Goal: Information Seeking & Learning: Learn about a topic

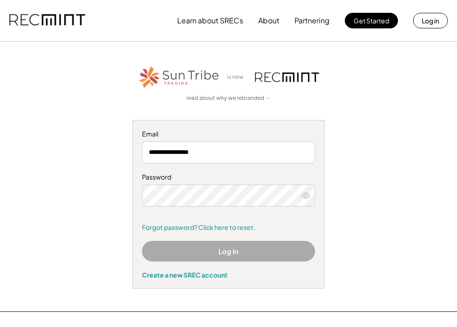
click at [217, 249] on button "Log In" at bounding box center [228, 251] width 173 height 21
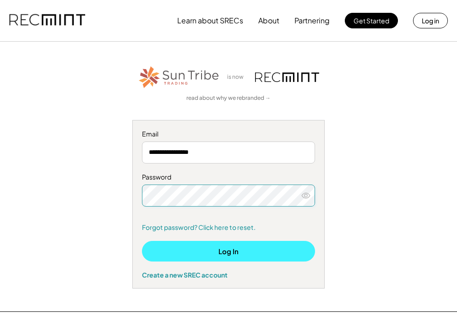
click at [224, 253] on button "Log In" at bounding box center [228, 251] width 173 height 21
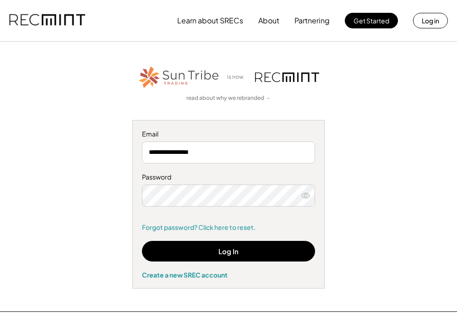
click at [308, 191] on icon at bounding box center [305, 195] width 9 height 9
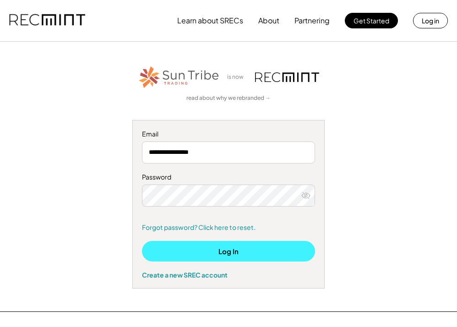
click at [213, 253] on button "Log In" at bounding box center [228, 251] width 173 height 21
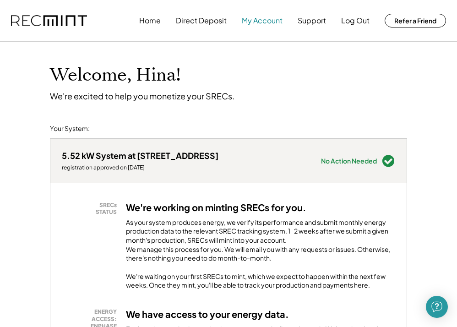
click at [256, 23] on button "My Account" at bounding box center [262, 20] width 41 height 18
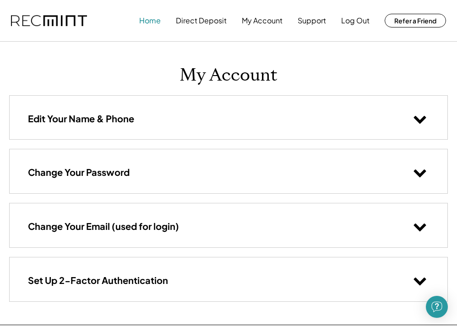
click at [152, 18] on button "Home" at bounding box center [150, 20] width 22 height 18
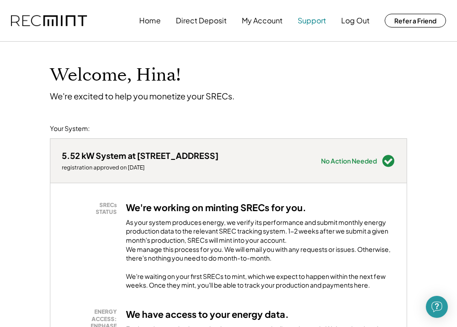
click at [314, 22] on button "Support" at bounding box center [311, 20] width 28 height 18
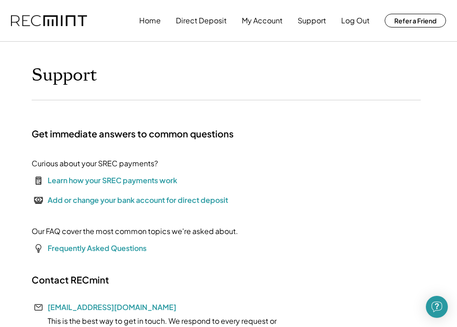
click at [102, 179] on div "Learn how your SREC payments work" at bounding box center [112, 180] width 129 height 11
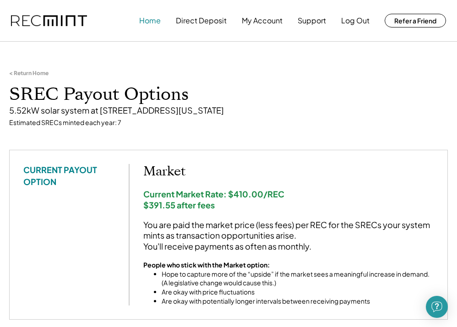
click at [151, 21] on button "Home" at bounding box center [150, 20] width 22 height 18
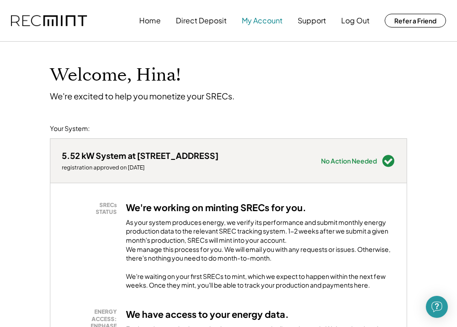
click at [266, 19] on button "My Account" at bounding box center [262, 20] width 41 height 18
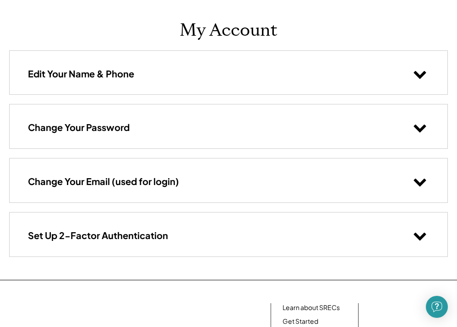
scroll to position [38, 0]
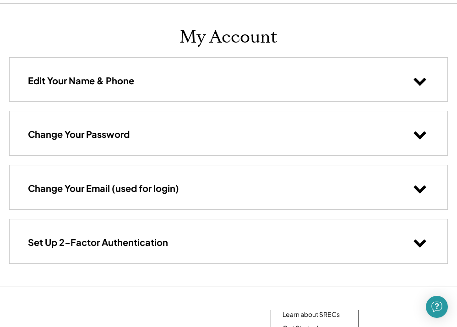
click at [419, 81] on use at bounding box center [420, 82] width 12 height 8
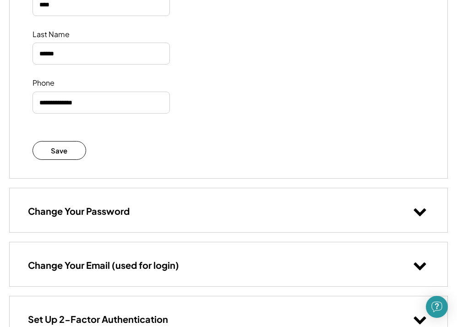
scroll to position [0, 0]
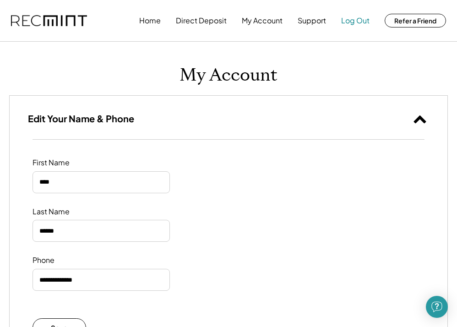
click at [354, 19] on button "Log Out" at bounding box center [355, 20] width 28 height 18
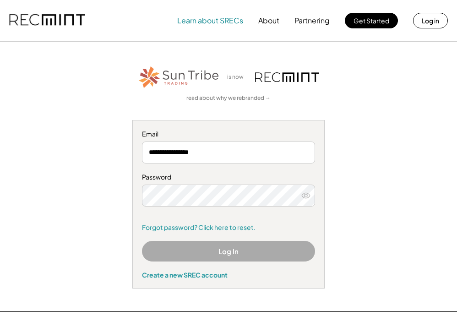
click at [221, 17] on button "Learn about SRECs" at bounding box center [210, 20] width 66 height 18
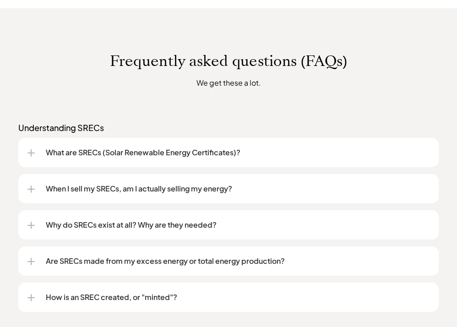
scroll to position [640, 0]
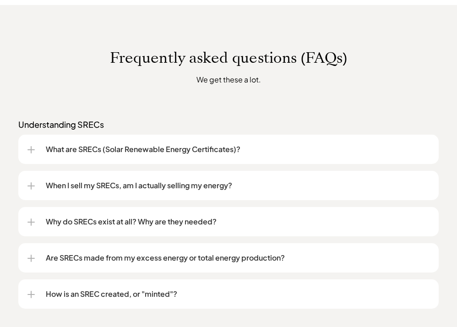
click at [149, 187] on p "When I sell my SRECs, am I actually selling my energy?" at bounding box center [237, 185] width 383 height 11
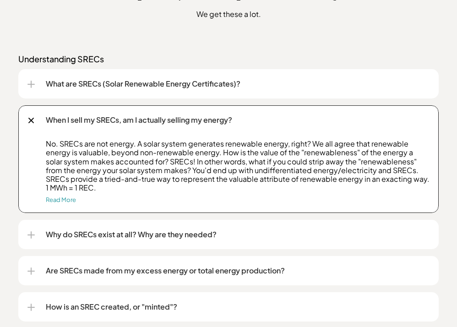
scroll to position [707, 0]
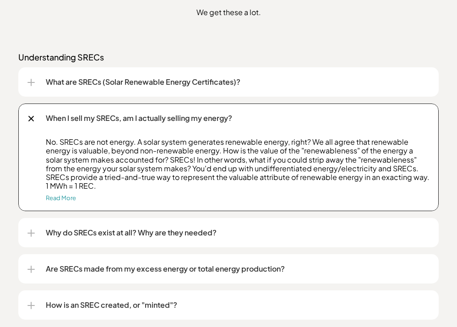
click at [132, 233] on p "Why do SRECs exist at all? Why are they needed?" at bounding box center [237, 232] width 383 height 11
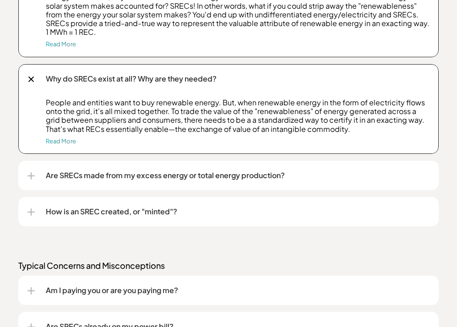
scroll to position [863, 0]
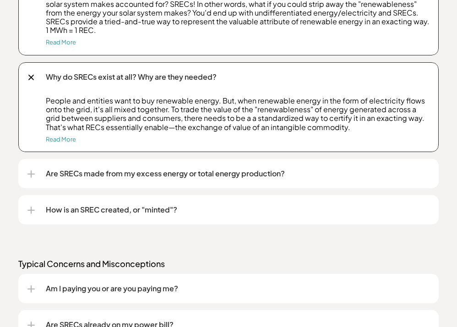
click at [123, 210] on p "How is an SREC created, or "minted"?" at bounding box center [237, 209] width 383 height 11
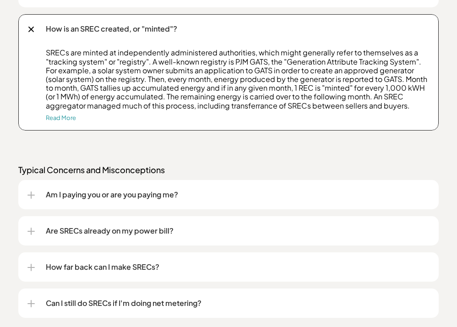
scroll to position [1045, 0]
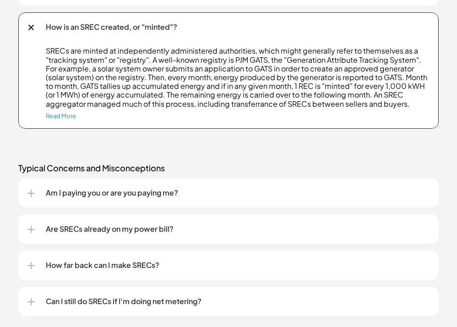
click at [98, 189] on p "Am I paying you or are you paying me?" at bounding box center [237, 192] width 383 height 11
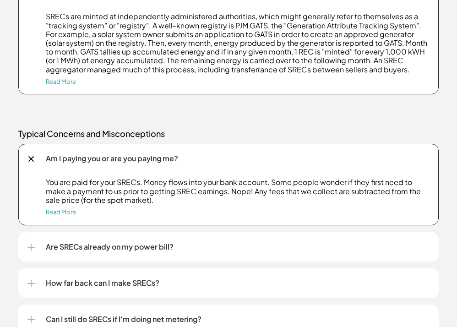
scroll to position [1080, 0]
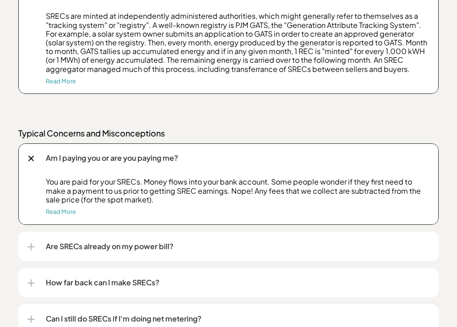
click at [87, 245] on p "Are SRECs already on my power bill?" at bounding box center [237, 246] width 383 height 11
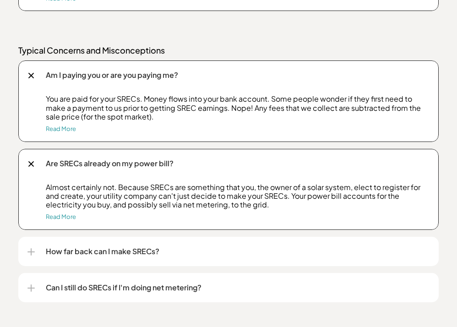
scroll to position [1164, 0]
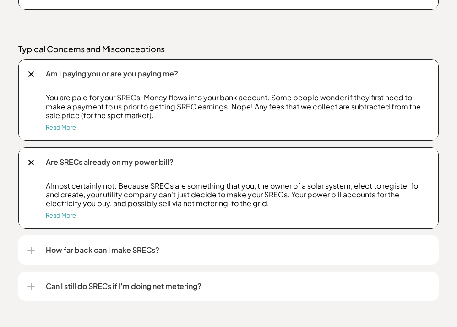
click at [81, 248] on p "How far back can I make SRECs?" at bounding box center [237, 249] width 383 height 11
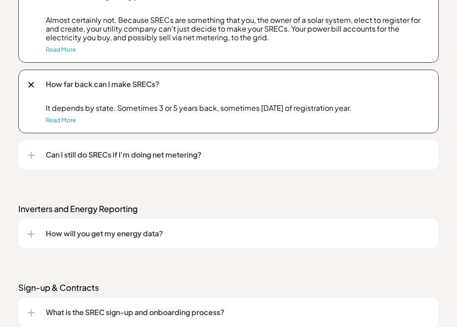
scroll to position [1331, 0]
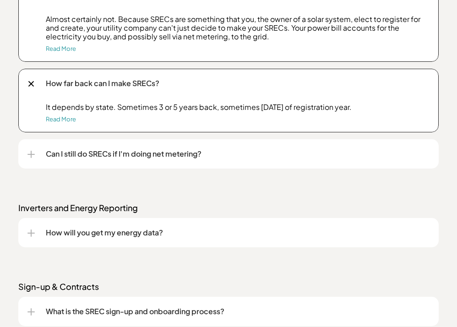
click at [77, 228] on p "How will you get my energy data?" at bounding box center [237, 232] width 383 height 11
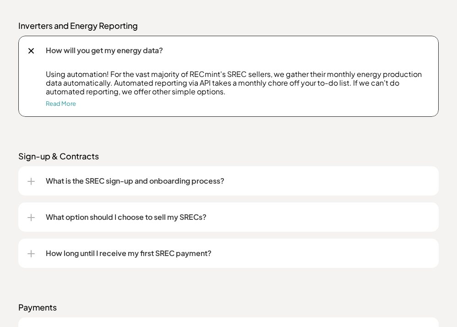
scroll to position [1524, 0]
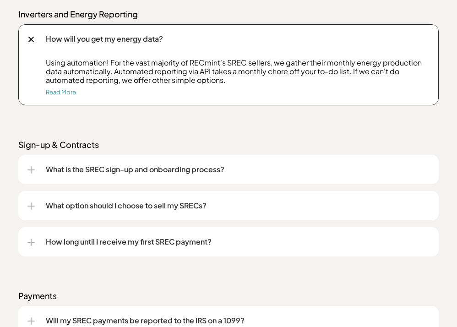
click at [73, 239] on p "How long until I receive my first SREC payment?" at bounding box center [237, 241] width 383 height 11
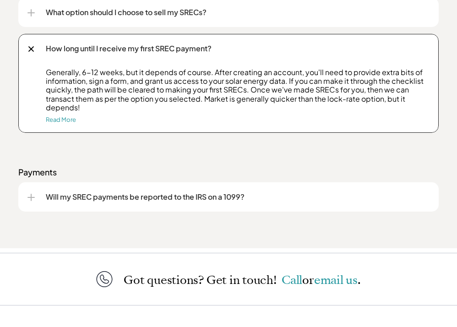
scroll to position [1718, 0]
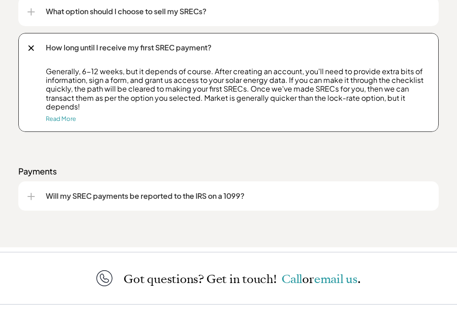
click at [68, 194] on p "Will my SREC payments be reported to the IRS on a 1099?" at bounding box center [237, 195] width 383 height 11
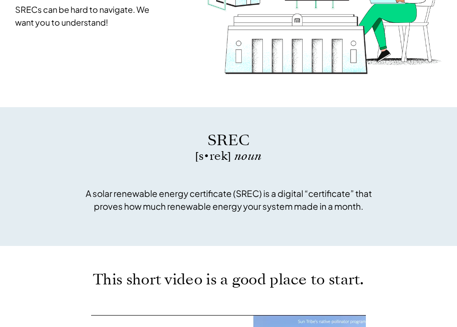
scroll to position [0, 0]
